Goal: Task Accomplishment & Management: Use online tool/utility

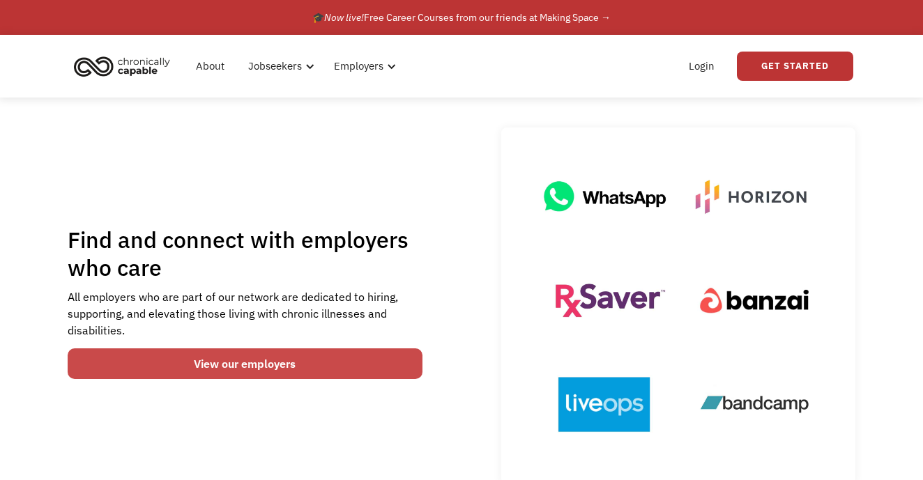
click at [250, 371] on link "View our employers" at bounding box center [245, 364] width 355 height 31
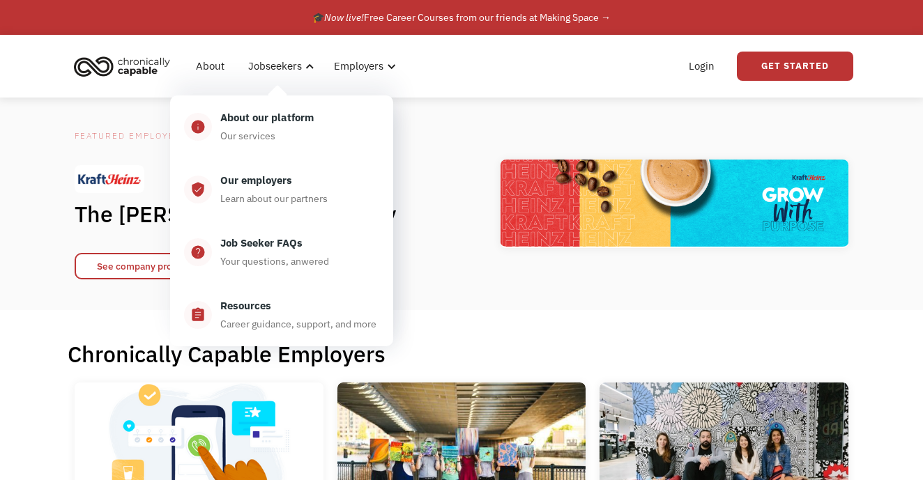
click at [418, 141] on div "Featured Employer" at bounding box center [249, 136] width 349 height 17
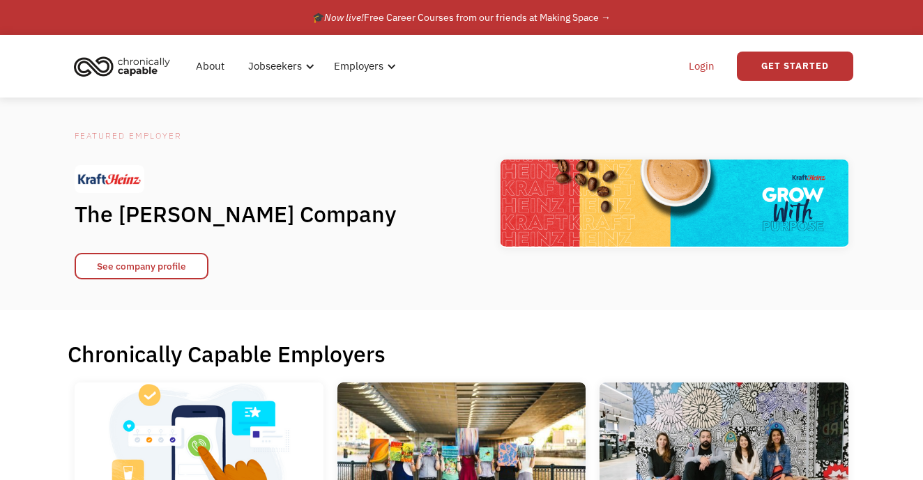
click at [695, 60] on link "Login" at bounding box center [702, 66] width 43 height 45
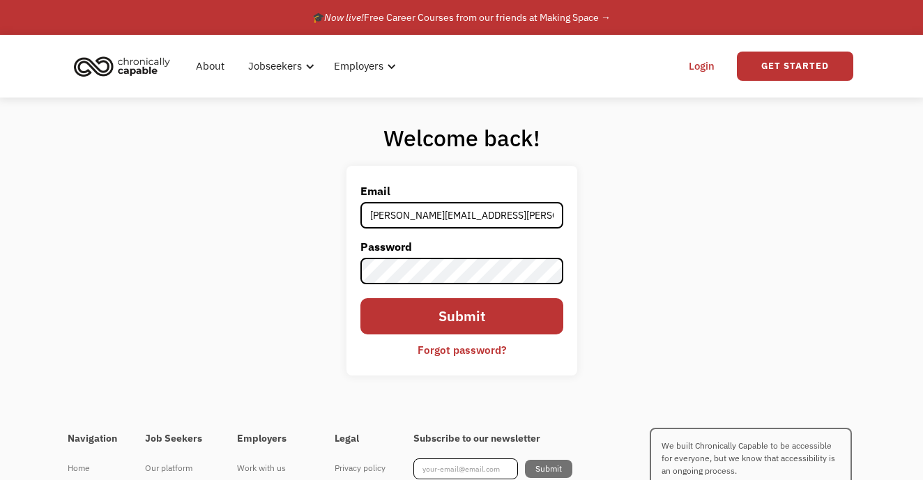
type input "michelle.postorino@gmail.com"
click at [462, 317] on input "Submit" at bounding box center [462, 316] width 203 height 36
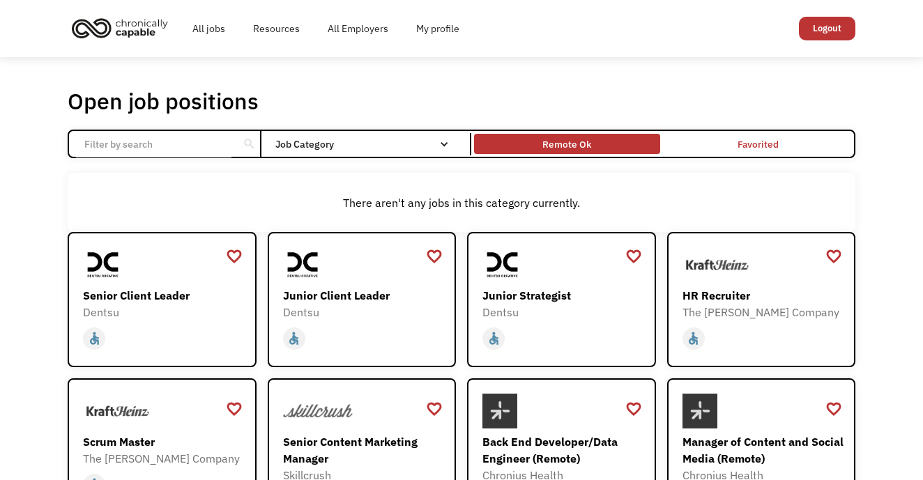
click at [568, 138] on div "Remote Ok" at bounding box center [567, 144] width 49 height 17
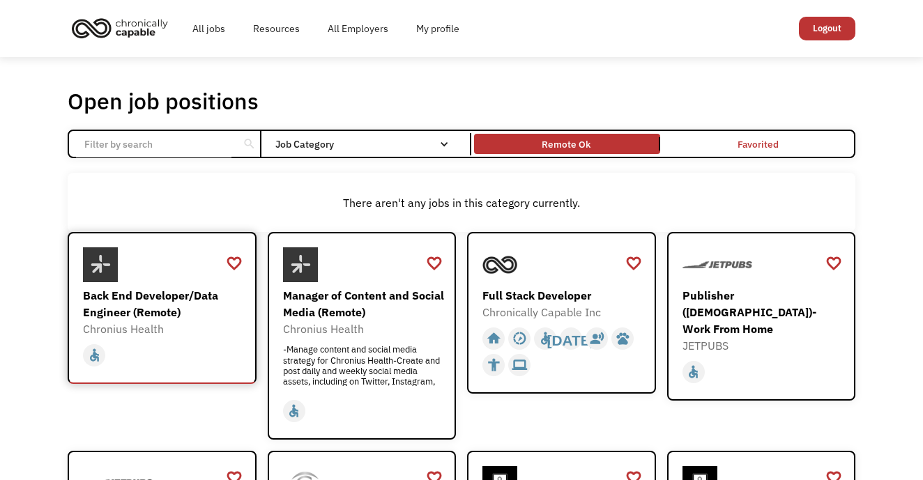
click at [185, 310] on div "Back End Developer/Data Engineer (Remote)" at bounding box center [164, 303] width 162 height 33
